Goal: Task Accomplishment & Management: Use online tool/utility

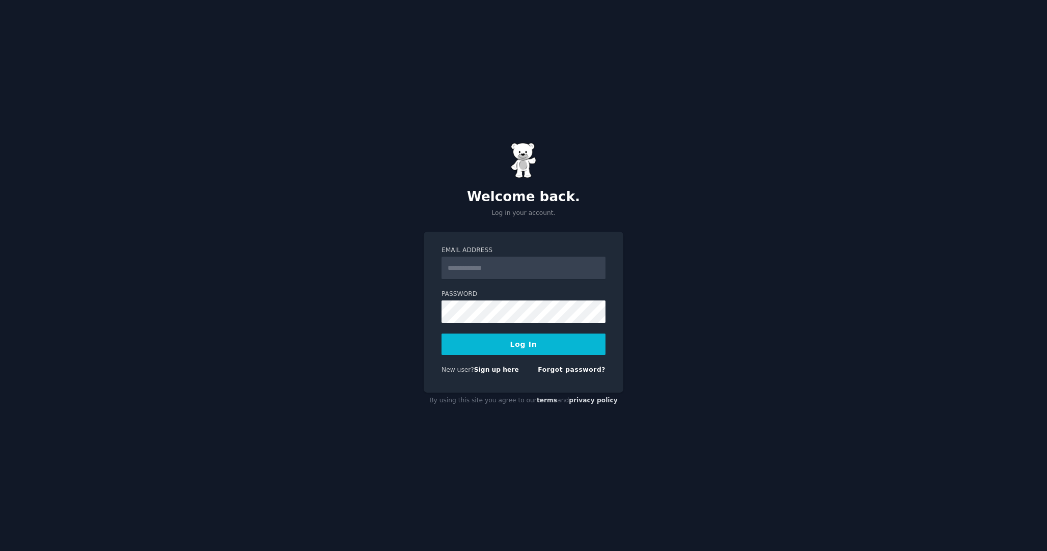
type input "**********"
click at [503, 342] on button "Log In" at bounding box center [524, 344] width 164 height 21
